Goal: Task Accomplishment & Management: Complete application form

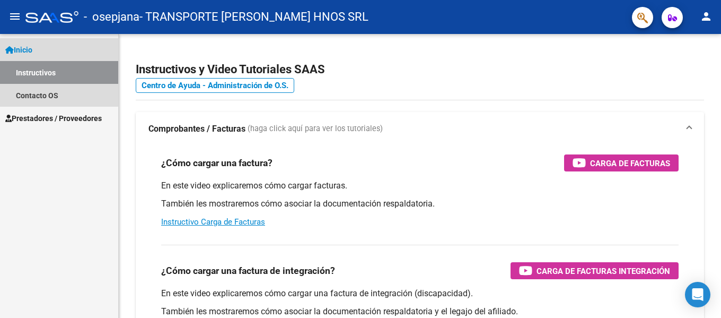
drag, startPoint x: 25, startPoint y: 46, endPoint x: 37, endPoint y: 49, distance: 12.2
click at [25, 46] on span "Inicio" at bounding box center [18, 50] width 27 height 12
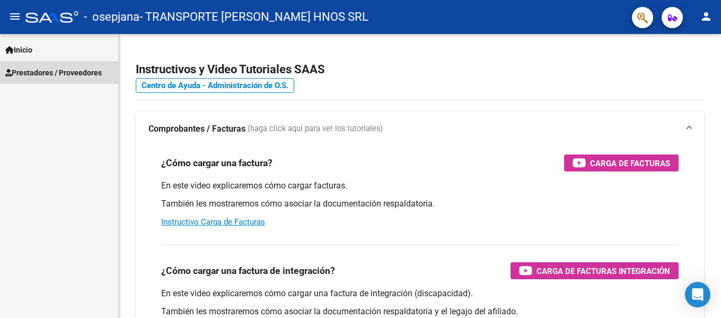
click at [64, 72] on span "Prestadores / Proveedores" at bounding box center [53, 73] width 96 height 12
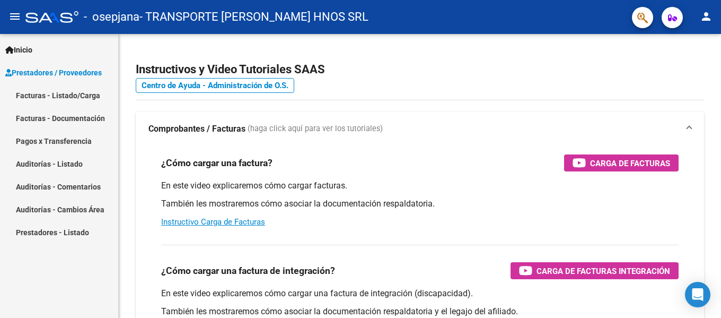
click at [60, 120] on link "Facturas - Documentación" at bounding box center [59, 118] width 118 height 23
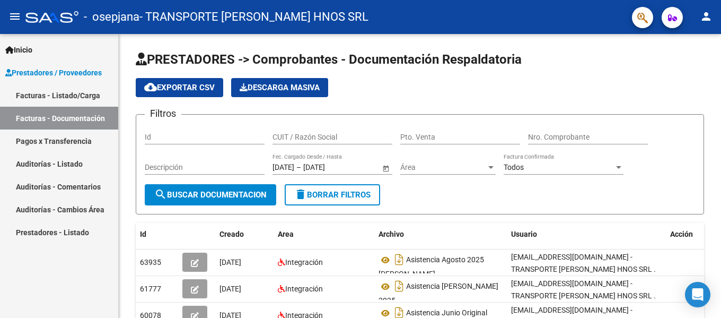
click at [32, 84] on link "Facturas - Listado/Carga" at bounding box center [59, 95] width 118 height 23
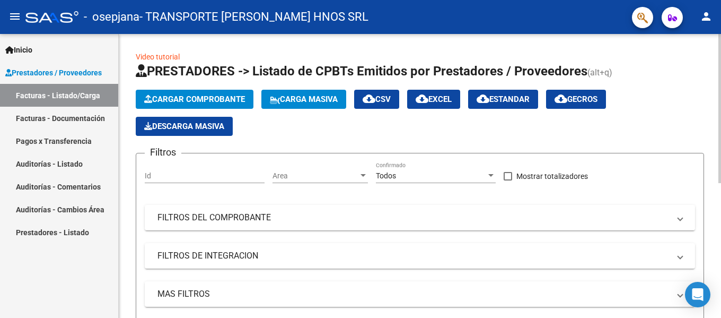
click at [207, 104] on button "Cargar Comprobante" at bounding box center [195, 99] width 118 height 19
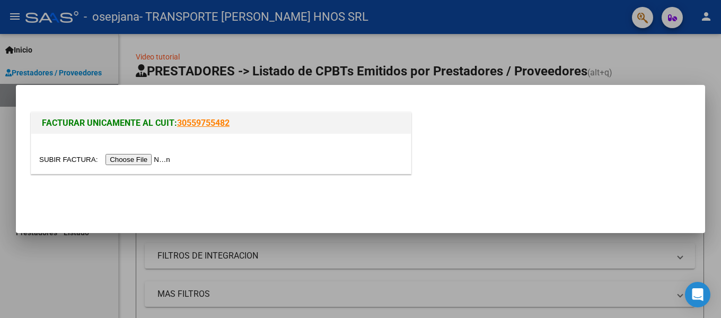
click at [131, 163] on input "file" at bounding box center [106, 159] width 134 height 11
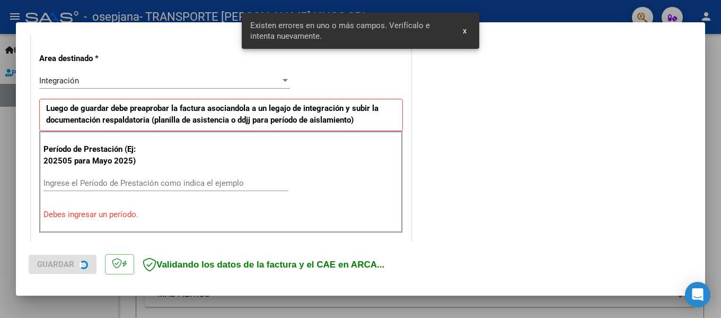
scroll to position [246, 0]
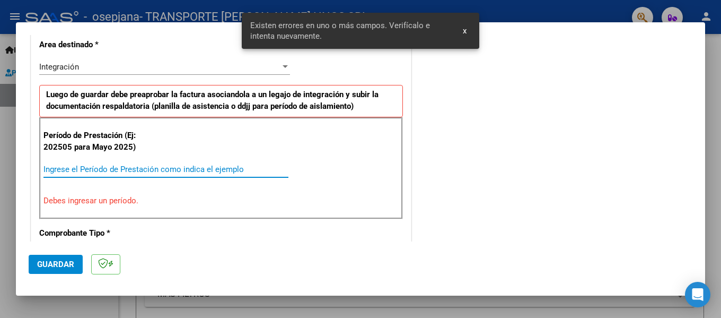
click at [187, 169] on input "Ingrese el Período de Prestación como indica el ejemplo" at bounding box center [165, 169] width 245 height 10
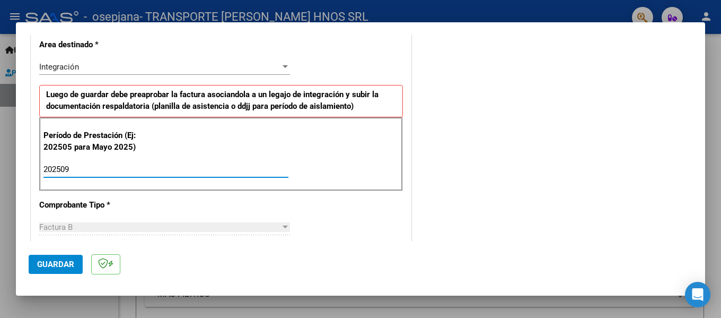
type input "202509"
click at [54, 260] on span "Guardar" at bounding box center [55, 264] width 37 height 10
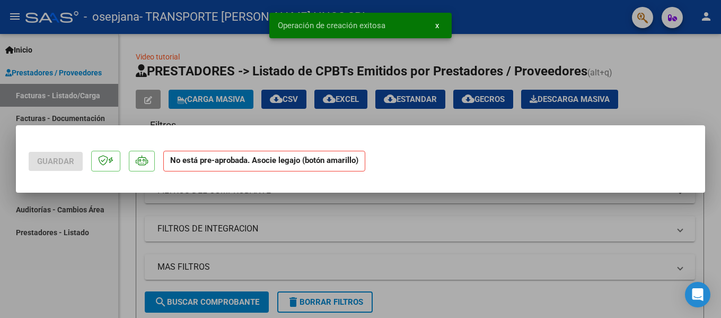
scroll to position [0, 0]
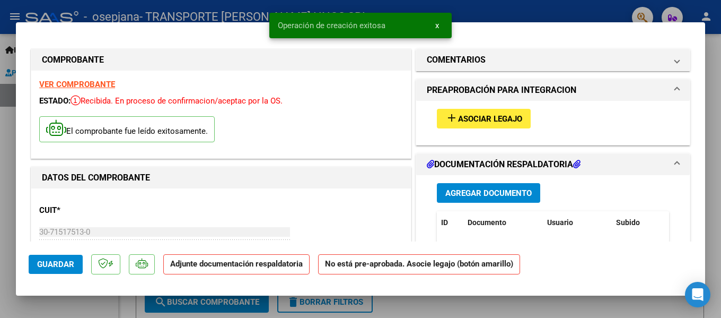
click at [445, 116] on mat-icon "add" at bounding box center [451, 117] width 13 height 13
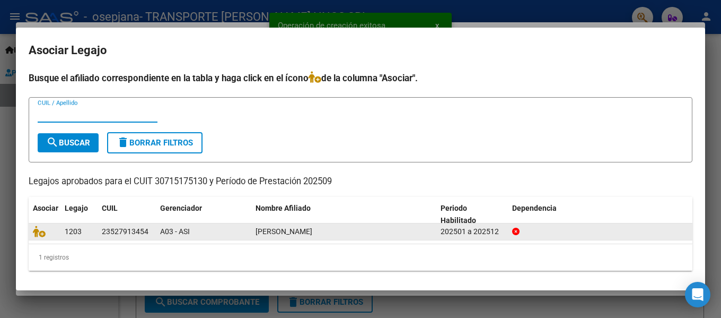
click at [34, 237] on div at bounding box center [44, 231] width 23 height 12
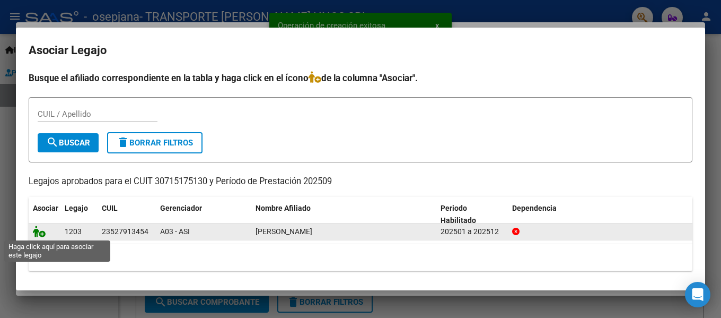
click at [38, 233] on icon at bounding box center [39, 231] width 13 height 12
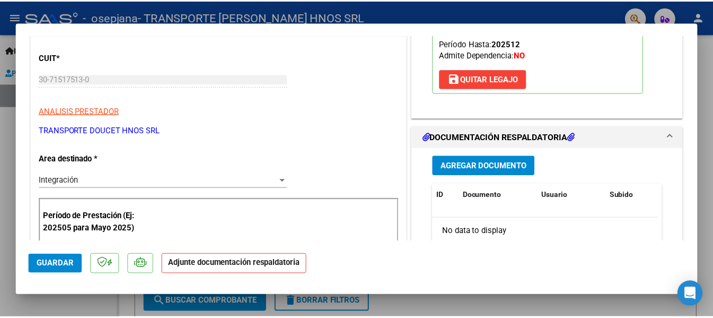
scroll to position [159, 0]
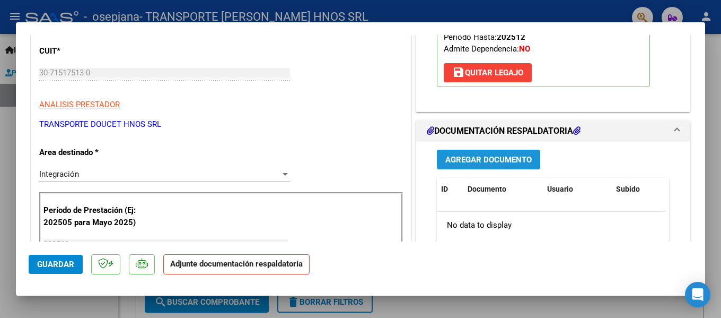
click at [472, 162] on span "Agregar Documento" at bounding box center [488, 160] width 86 height 10
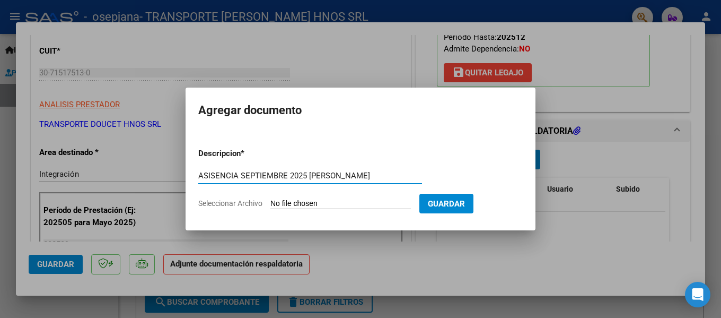
type input "ASISENCIA SEPTIEMBRE 2025 [PERSON_NAME]"
click at [307, 201] on input "Seleccionar Archivo" at bounding box center [340, 204] width 140 height 10
type input "C:\fakepath\[PERSON_NAME] ASISTENCIA SEPTIEMBRE 2025.pdf"
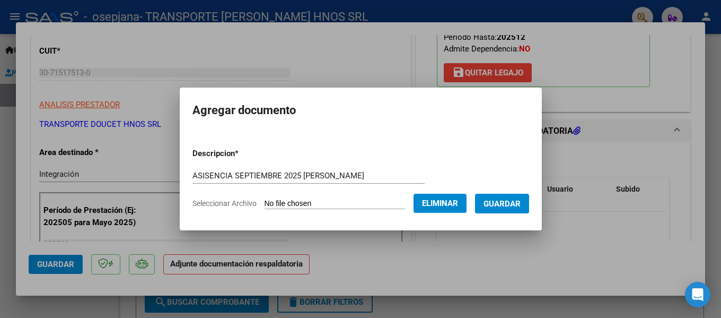
click at [520, 210] on button "Guardar" at bounding box center [502, 203] width 54 height 20
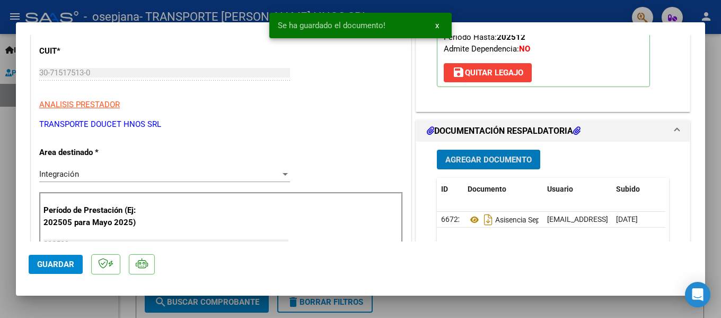
click at [60, 270] on button "Guardar" at bounding box center [56, 263] width 54 height 19
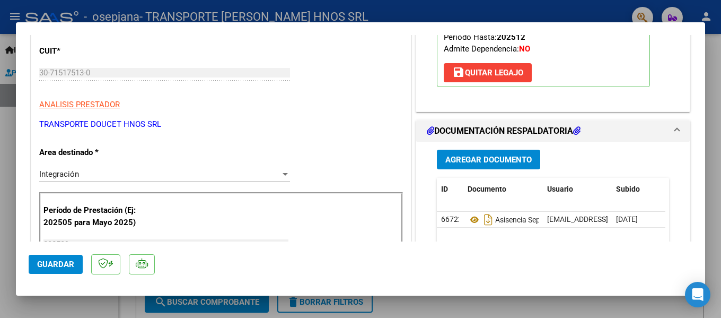
click at [49, 265] on span "Guardar" at bounding box center [55, 264] width 37 height 10
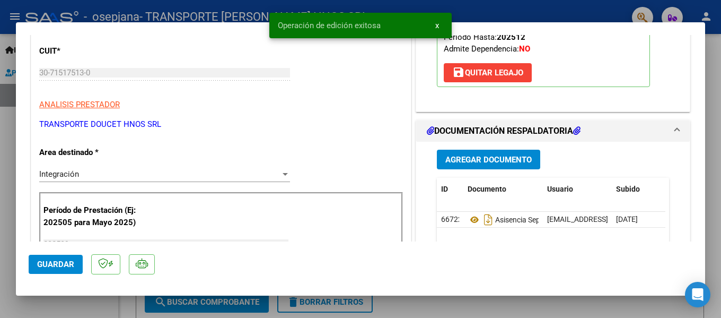
click at [8, 253] on div at bounding box center [360, 159] width 721 height 318
type input "$ 0,00"
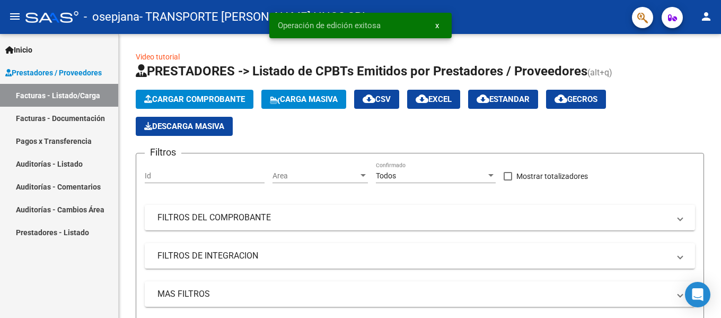
click at [708, 12] on mat-icon "person" at bounding box center [706, 16] width 13 height 13
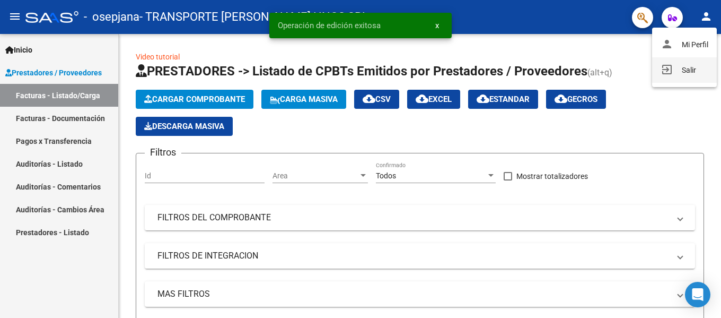
click at [661, 76] on button "exit_to_app Salir" at bounding box center [684, 69] width 65 height 25
